Goal: Information Seeking & Learning: Learn about a topic

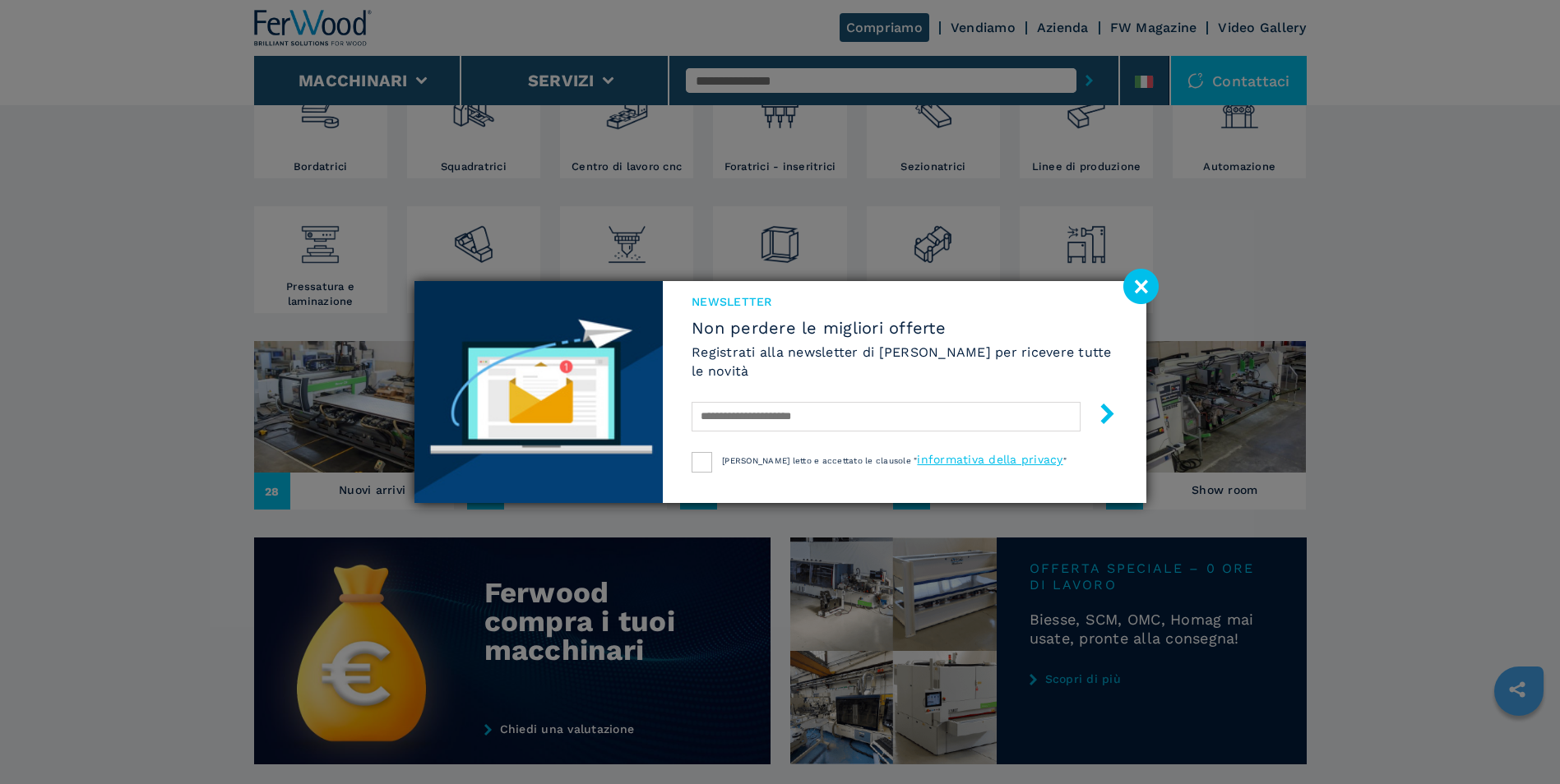
click at [1132, 272] on image at bounding box center [1141, 287] width 36 height 36
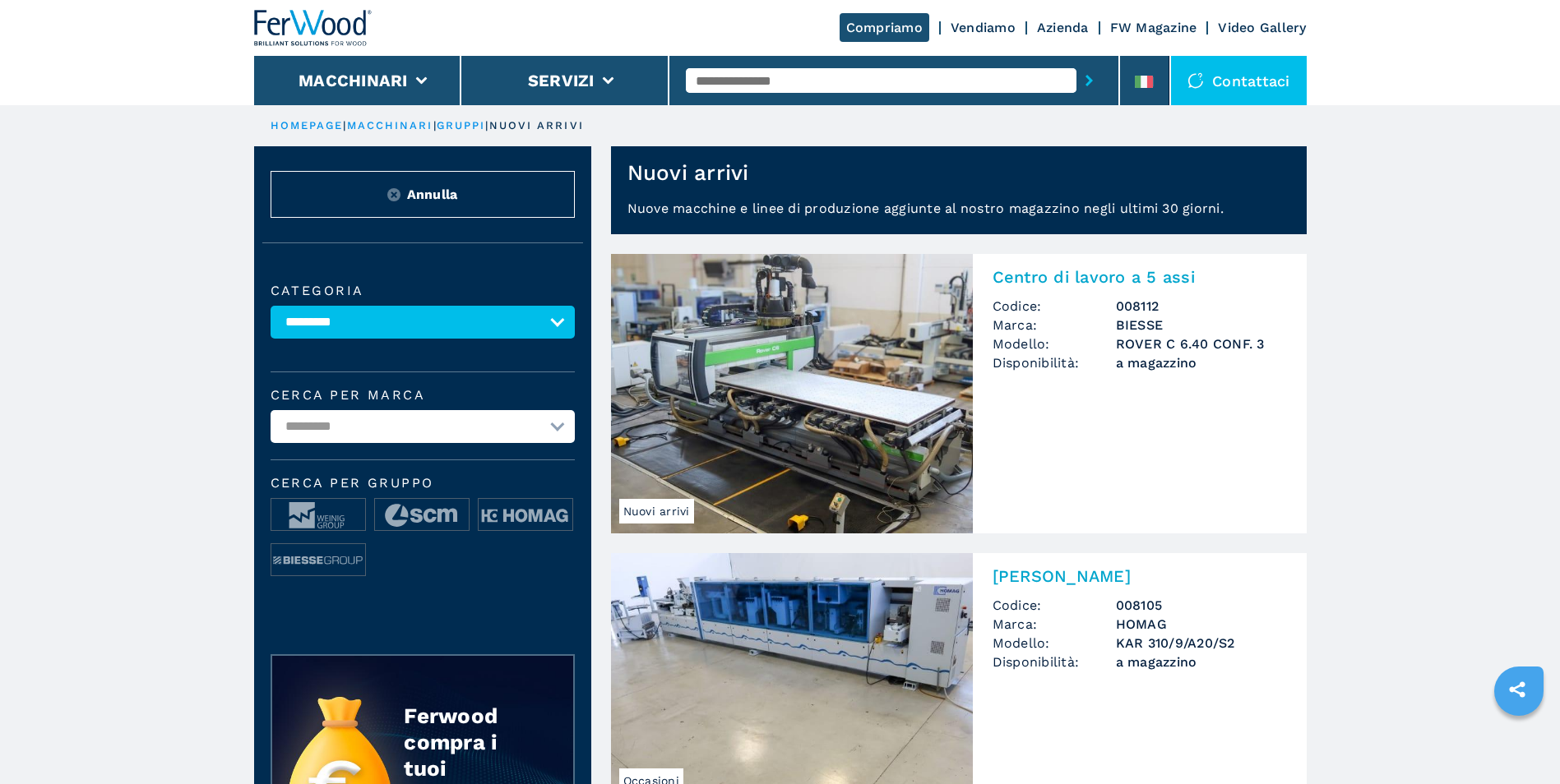
click at [820, 311] on img at bounding box center [792, 393] width 362 height 279
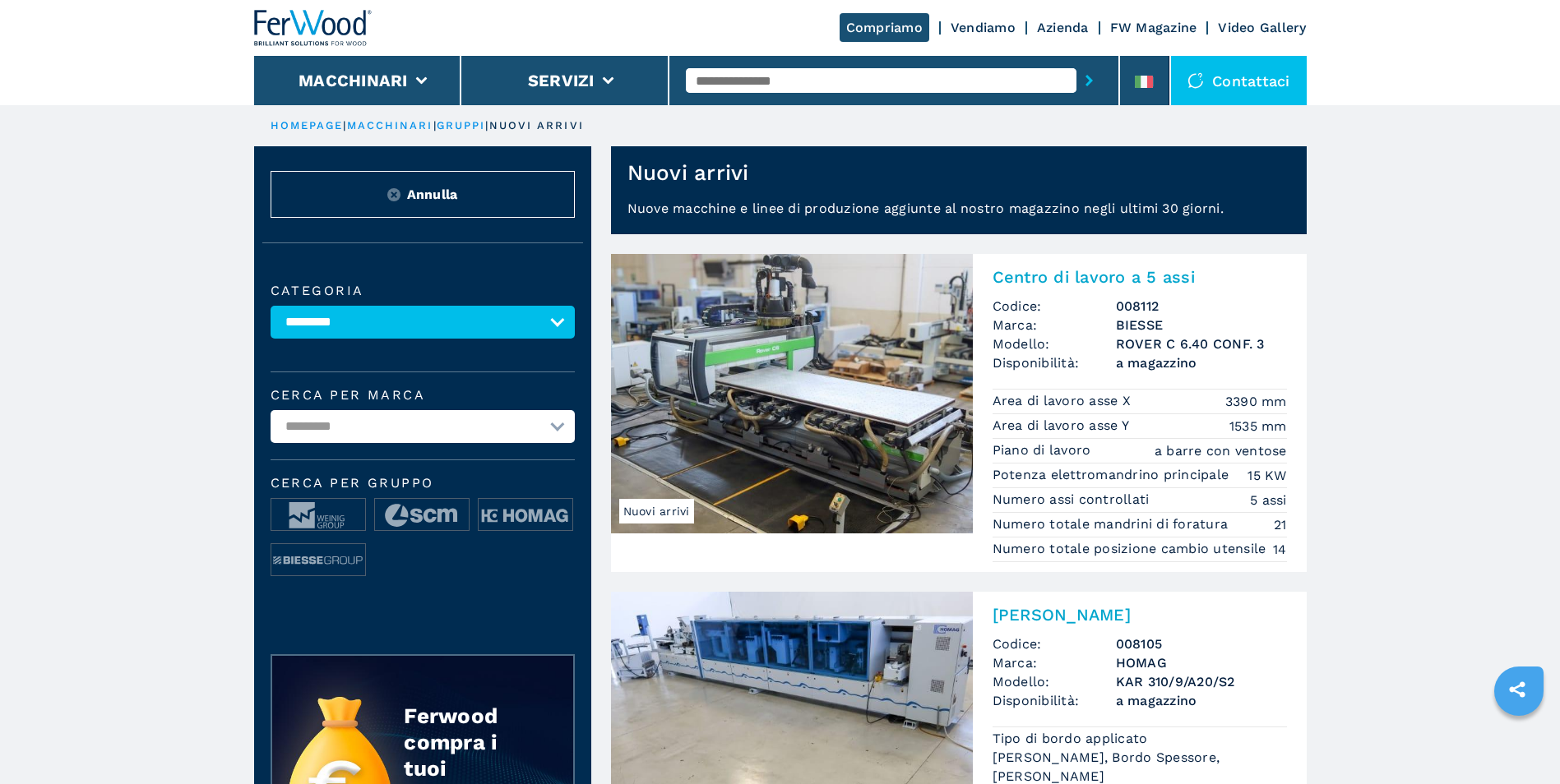
click at [1057, 278] on h2 "Centro di lavoro a 5 assi" at bounding box center [1139, 276] width 294 height 20
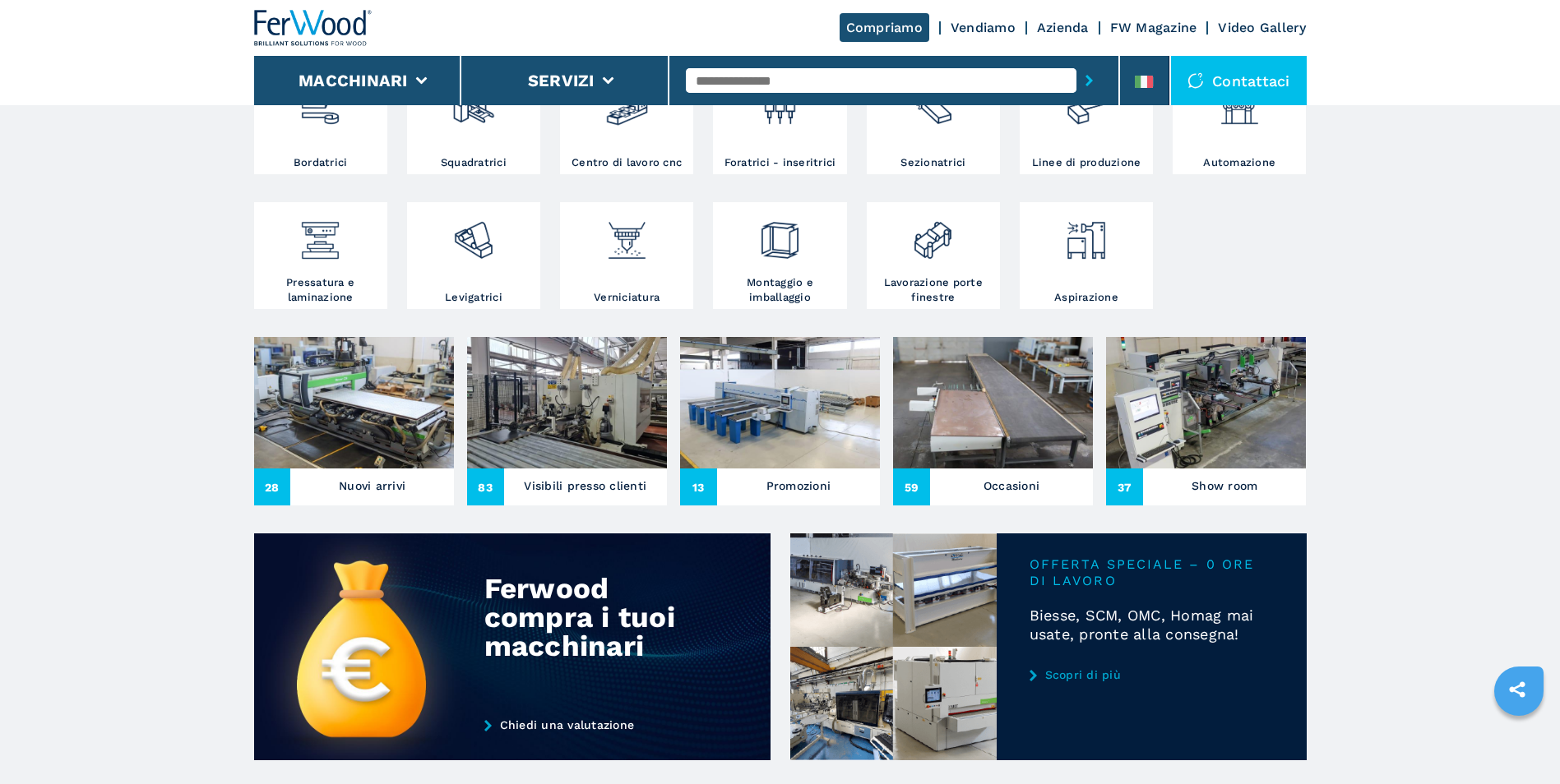
scroll to position [379, 0]
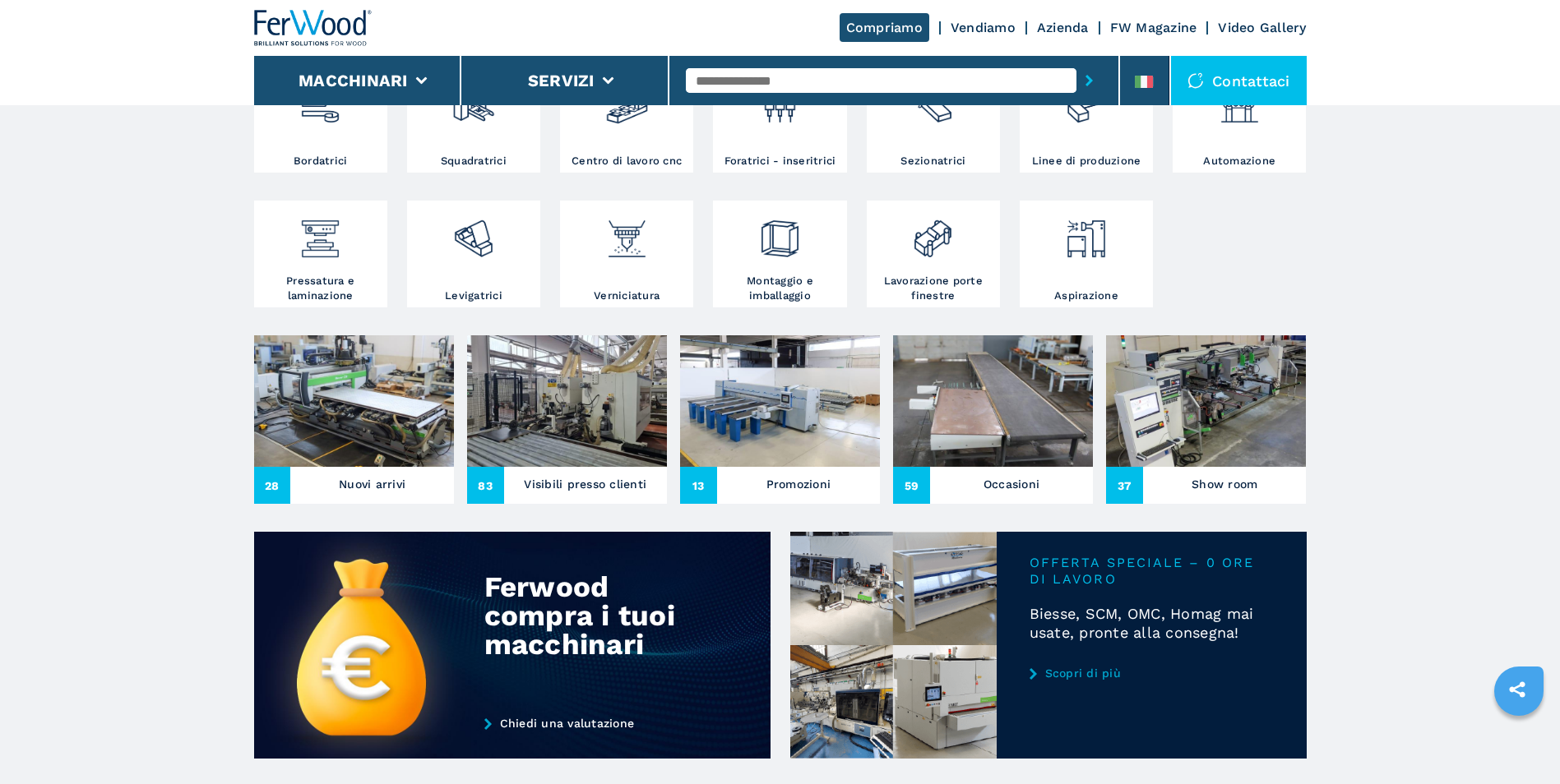
click at [340, 429] on img at bounding box center [353, 401] width 200 height 131
